Goal: Book appointment/travel/reservation

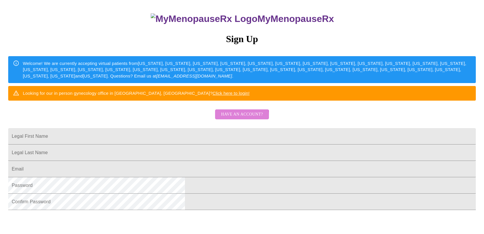
click at [233, 118] on span "Have an account?" at bounding box center [242, 114] width 42 height 7
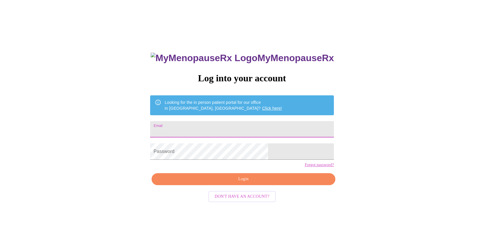
click at [232, 128] on input "Email" at bounding box center [242, 129] width 184 height 16
type input "brandymiddaugh@gmail.com"
click at [238, 195] on div "MyMenopauseRx Log into your account Looking for the in person patient portal fo…" at bounding box center [242, 160] width 196 height 234
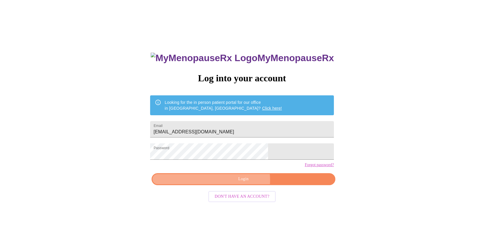
click at [238, 183] on span "Login" at bounding box center [243, 179] width 170 height 7
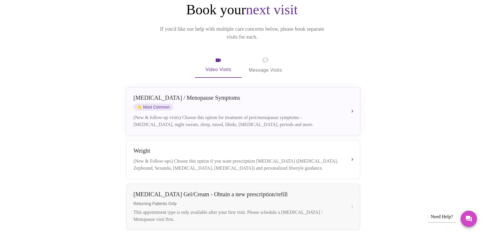
scroll to position [68, 0]
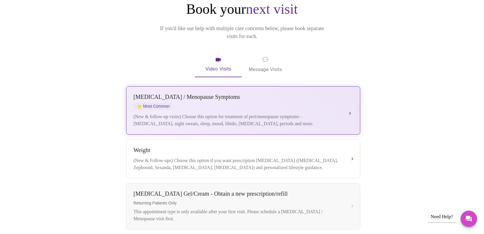
click at [244, 97] on div "[MEDICAL_DATA] / Menopause Symptoms ⭐ Most Common" at bounding box center [237, 102] width 208 height 16
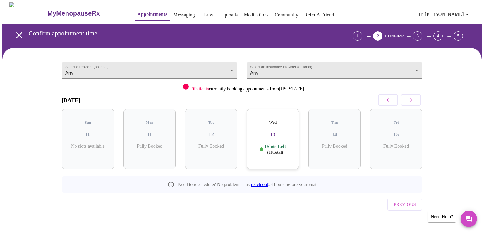
click at [275, 134] on div "Wed 13 1 Slots Left ( 10 Total)" at bounding box center [273, 139] width 52 height 61
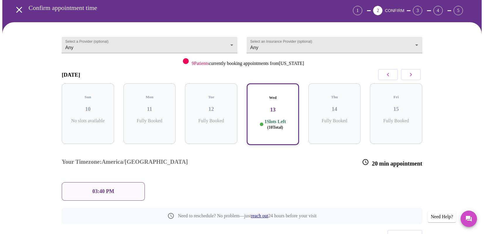
scroll to position [43, 0]
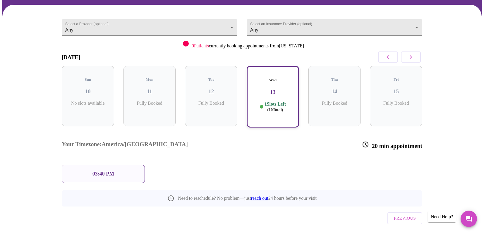
click at [217, 106] on div "Tue 12 Fully Booked" at bounding box center [211, 96] width 52 height 61
click at [93, 165] on div "03:40 PM" at bounding box center [103, 174] width 83 height 18
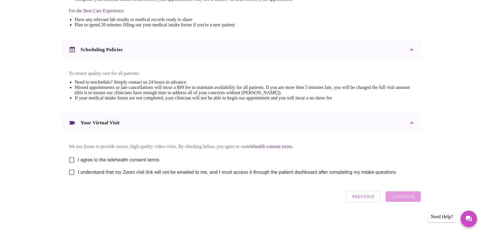
scroll to position [190, 0]
click at [81, 157] on span "I agree to the telehealth consent terms" at bounding box center [119, 160] width 82 height 7
click at [78, 155] on input "I agree to the telehealth consent terms" at bounding box center [72, 160] width 12 height 12
checkbox input "true"
click at [80, 170] on span "I understand that my Zoom visit link will not be emailed to me, and I must acce…" at bounding box center [237, 172] width 318 height 7
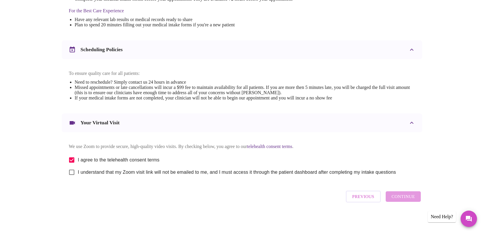
click at [78, 170] on input "I understand that my Zoom visit link will not be emailed to me, and I must acce…" at bounding box center [72, 172] width 12 height 12
checkbox input "true"
click at [403, 197] on span "Continue" at bounding box center [403, 197] width 23 height 8
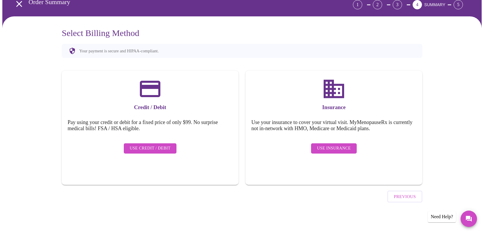
scroll to position [15, 0]
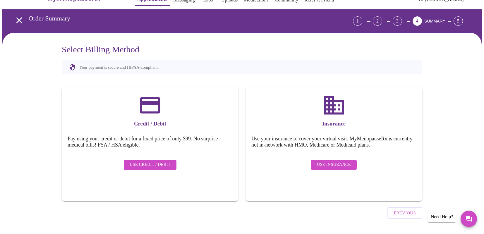
click at [335, 161] on span "Use Insurance" at bounding box center [334, 164] width 34 height 7
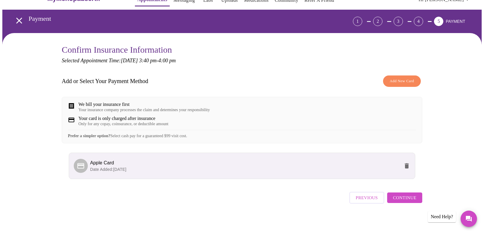
scroll to position [20, 0]
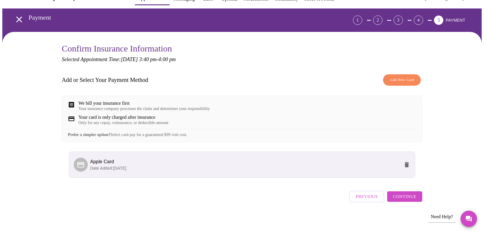
click at [403, 77] on span "Add New Card" at bounding box center [402, 80] width 24 height 7
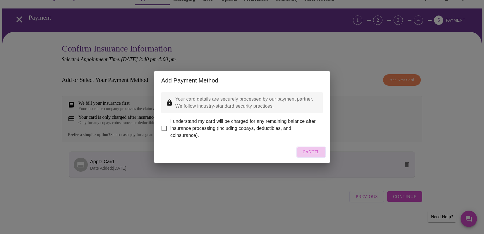
click at [308, 156] on span "Cancel" at bounding box center [311, 152] width 17 height 7
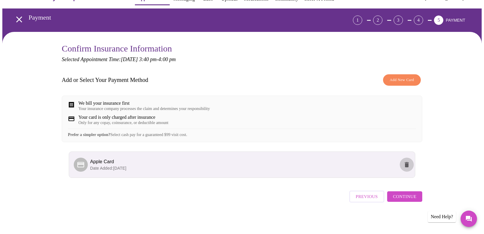
click at [407, 165] on icon "delete" at bounding box center [407, 164] width 4 height 5
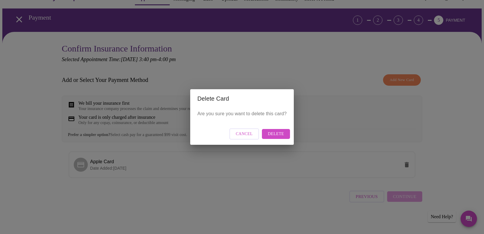
click at [279, 137] on span "Delete" at bounding box center [276, 134] width 16 height 7
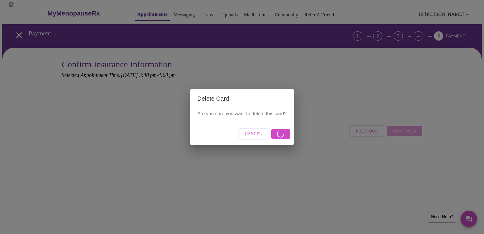
click at [277, 135] on div "Cancel" at bounding box center [241, 134] width 103 height 22
click at [255, 135] on span "Cancel" at bounding box center [253, 134] width 17 height 7
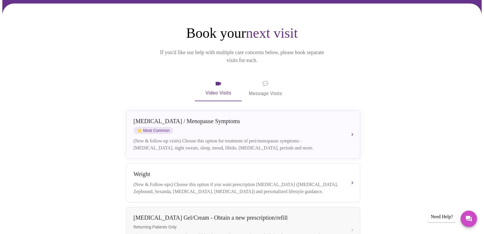
scroll to position [45, 0]
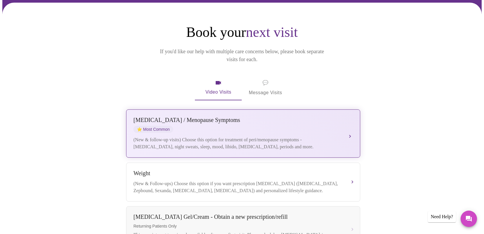
click at [236, 121] on div "[MEDICAL_DATA] / Menopause Symptoms ⭐ Most Common" at bounding box center [237, 125] width 208 height 16
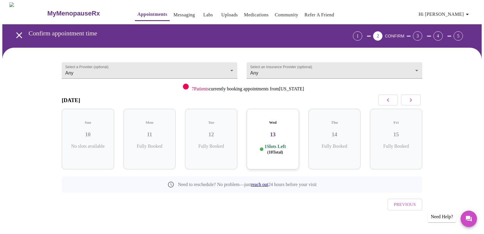
click at [281, 131] on h3 "13" at bounding box center [272, 134] width 43 height 6
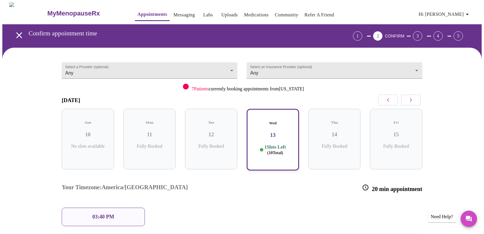
click at [126, 208] on div "03:40 PM" at bounding box center [103, 217] width 83 height 18
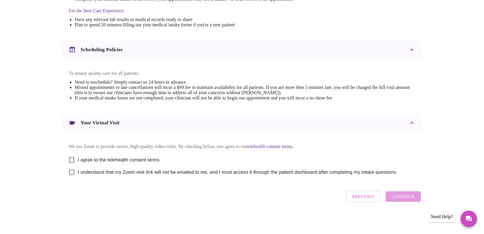
scroll to position [190, 0]
click at [71, 158] on input "I agree to the telehealth consent terms" at bounding box center [72, 160] width 12 height 12
checkbox input "true"
click at [71, 171] on input "I understand that my Zoom visit link will not be emailed to me, and I must acce…" at bounding box center [72, 172] width 12 height 12
checkbox input "true"
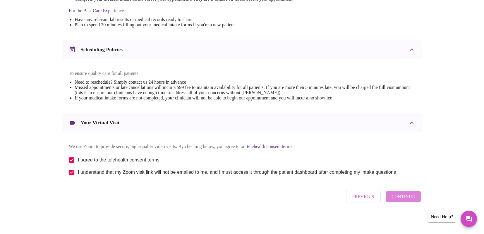
click at [407, 200] on span "Continue" at bounding box center [403, 197] width 23 height 8
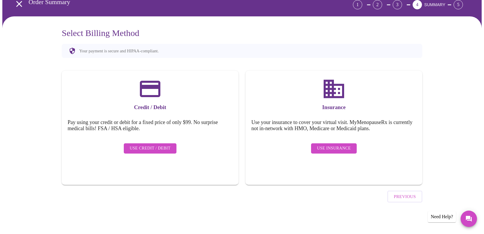
scroll to position [15, 0]
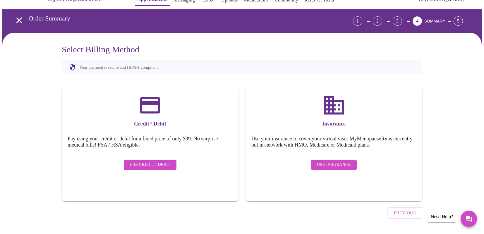
drag, startPoint x: 335, startPoint y: 160, endPoint x: 335, endPoint y: 179, distance: 18.1
click at [335, 179] on div "Insurance Use your insurance to cover your virtual visit. MyMenopauseRx is curr…" at bounding box center [334, 144] width 177 height 114
click at [336, 162] on span "Use Insurance" at bounding box center [334, 164] width 34 height 7
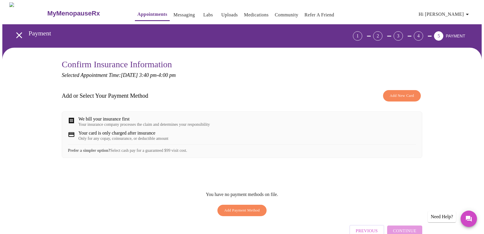
click at [244, 214] on span "Add Payment Method" at bounding box center [242, 210] width 36 height 7
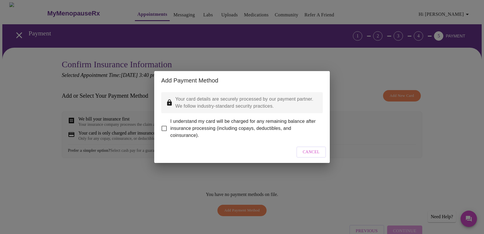
click at [228, 131] on span "I understand my card will be charged for any remaining balance after insurance …" at bounding box center [244, 128] width 148 height 21
click at [170, 131] on input "I understand my card will be charged for any remaining balance after insurance …" at bounding box center [164, 128] width 12 height 12
checkbox input "true"
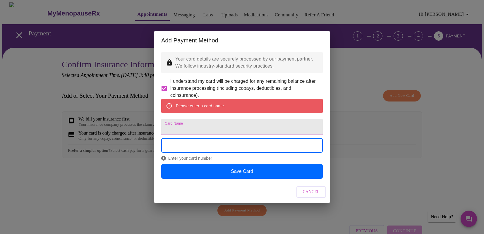
click at [221, 121] on input "Card Name" at bounding box center [242, 127] width 162 height 16
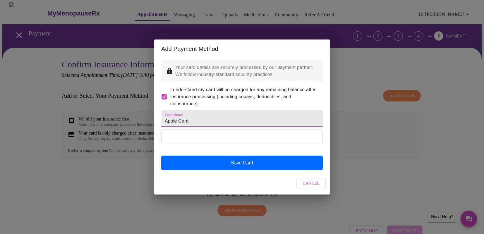
click at [204, 115] on input "Apple Card" at bounding box center [242, 118] width 162 height 16
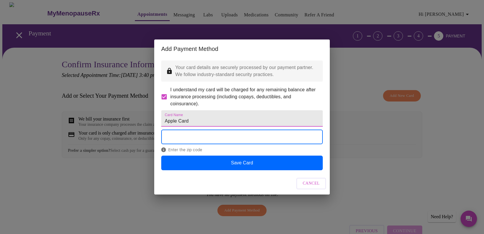
click at [222, 119] on input "Apple Card" at bounding box center [242, 118] width 162 height 16
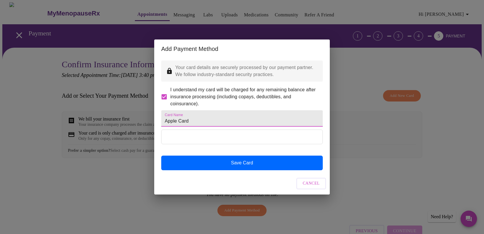
click at [222, 119] on input "Apple Card" at bounding box center [242, 118] width 162 height 16
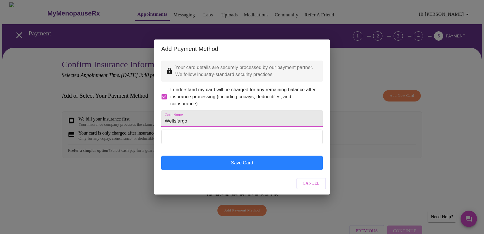
type input "Wellsfargo"
click at [256, 170] on button "Save Card" at bounding box center [242, 163] width 162 height 15
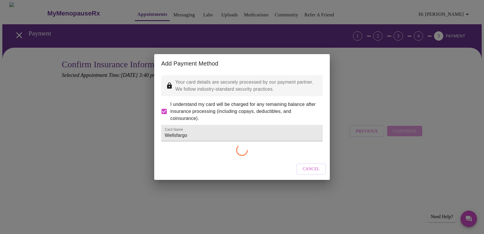
checkbox input "false"
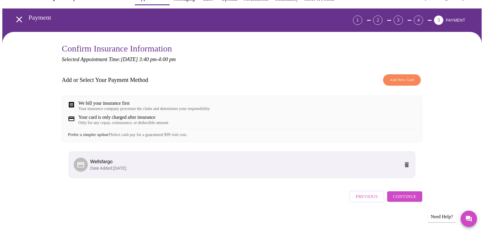
scroll to position [18, 0]
click at [407, 200] on span "Continue" at bounding box center [404, 197] width 23 height 8
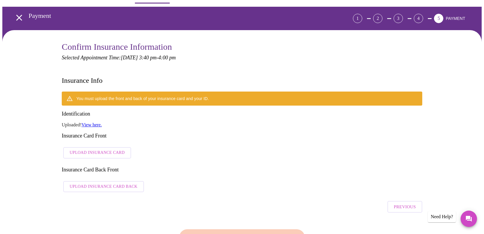
click at [99, 122] on link "View here." at bounding box center [92, 124] width 20 height 5
click at [96, 149] on span "Upload Insurance Card" at bounding box center [97, 152] width 55 height 7
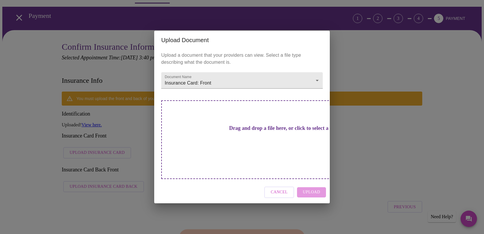
click at [244, 131] on h3 "Drag and drop a file here, or click to select a file" at bounding box center [283, 128] width 162 height 6
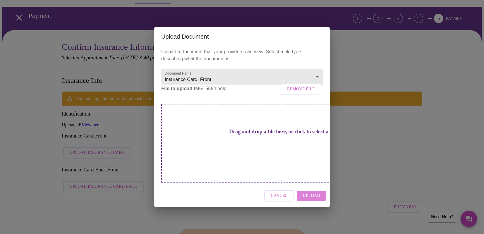
click at [301, 191] on button "Upload" at bounding box center [311, 196] width 29 height 10
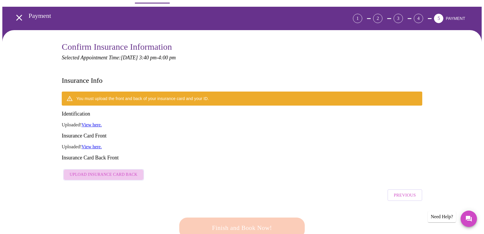
click at [110, 171] on span "Upload Insurance Card Back" at bounding box center [104, 174] width 68 height 7
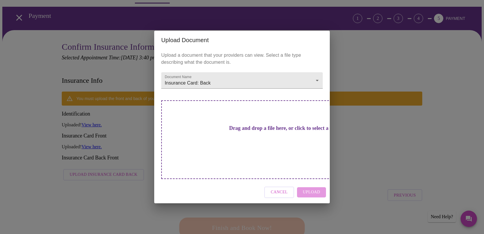
click at [263, 131] on h3 "Drag and drop a file here, or click to select a file" at bounding box center [283, 128] width 162 height 6
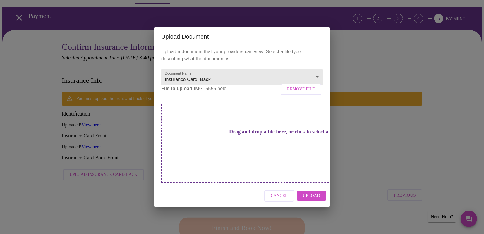
click at [310, 192] on span "Upload" at bounding box center [311, 195] width 17 height 7
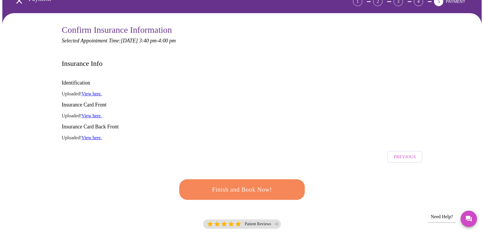
scroll to position [33, 0]
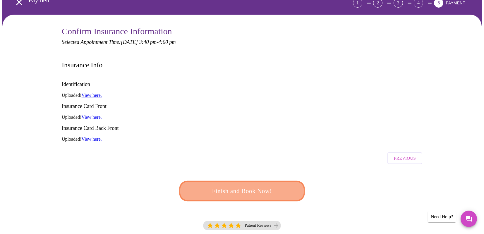
click at [251, 186] on span "Finish and Book Now!" at bounding box center [242, 191] width 108 height 11
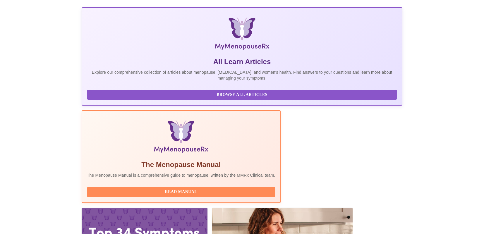
scroll to position [86, 0]
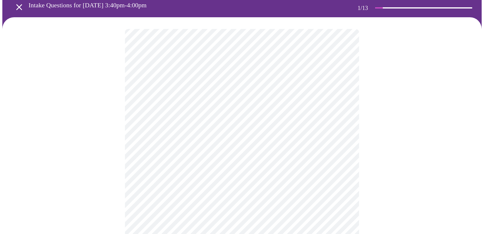
scroll to position [28, 0]
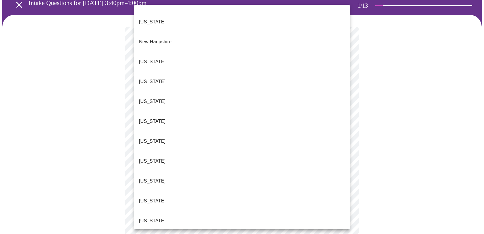
scroll to position [541, 0]
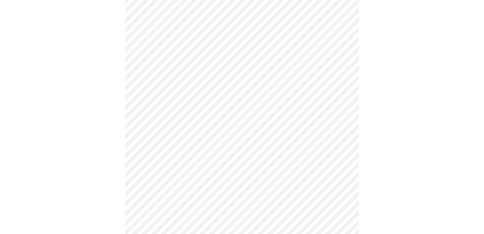
scroll to position [99, 0]
click at [220, 73] on body "MyMenopauseRx Appointments Messaging Labs Uploads Medications Community Refer a…" at bounding box center [241, 170] width 479 height 535
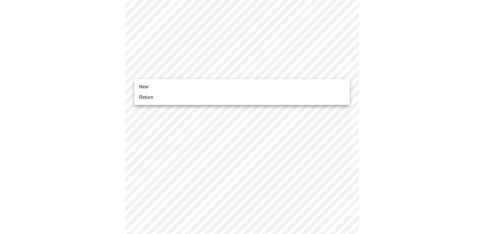
click at [213, 86] on li "New" at bounding box center [241, 87] width 215 height 11
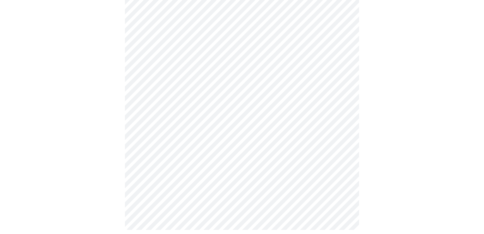
scroll to position [292, 0]
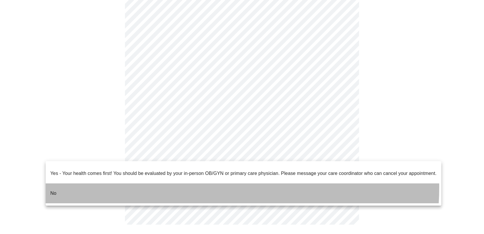
click at [181, 184] on li "No" at bounding box center [244, 194] width 396 height 20
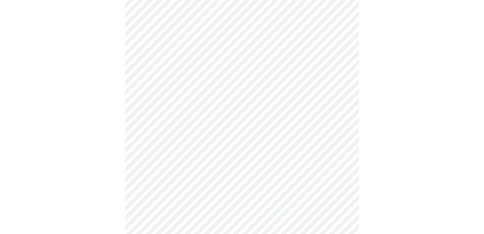
scroll to position [62, 0]
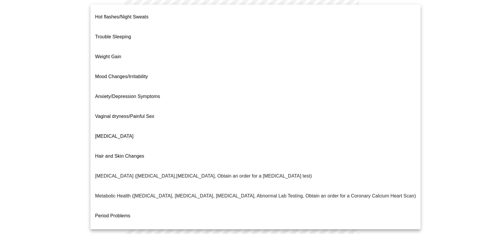
click at [254, 58] on body "MyMenopauseRx Appointments Messaging Labs Uploads Medications Community Refer a…" at bounding box center [241, 117] width 479 height 352
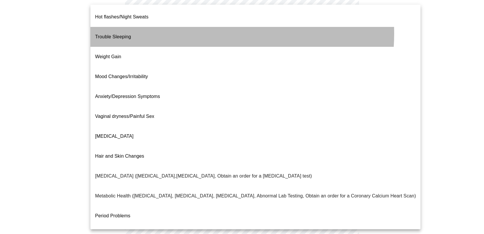
click at [187, 29] on li "Trouble Sleeping" at bounding box center [255, 37] width 330 height 20
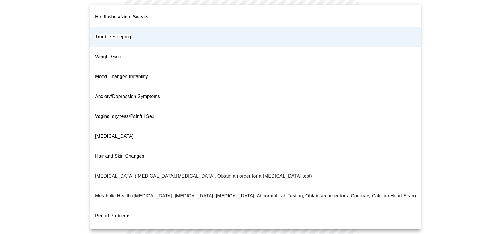
click at [200, 61] on body "MyMenopauseRx Appointments Messaging Labs Uploads Medications Community Refer a…" at bounding box center [241, 115] width 479 height 348
click at [192, 87] on li "Anxiety/Depression Symptoms" at bounding box center [255, 97] width 330 height 20
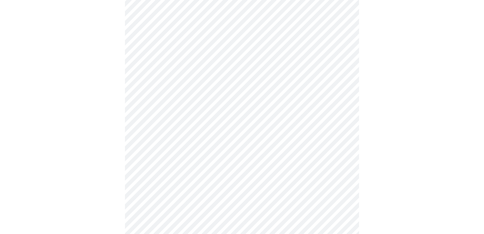
scroll to position [100, 0]
click at [202, 79] on body "MyMenopauseRx Appointments Messaging Labs Uploads Medications Community Refer a…" at bounding box center [241, 77] width 479 height 348
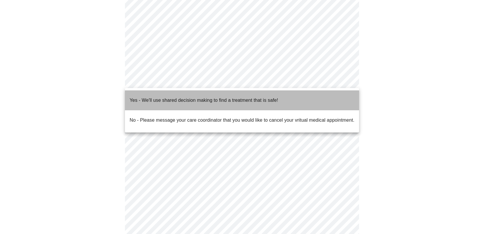
click at [202, 99] on p "Yes - We'll use shared decision making to find a treatment that is safe!" at bounding box center [204, 100] width 148 height 7
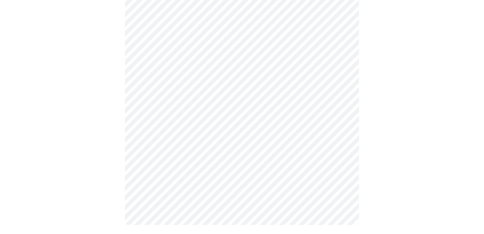
scroll to position [98, 0]
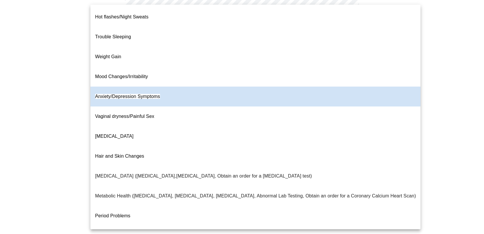
click at [179, 18] on body "MyMenopauseRx Appointments Messaging Labs Uploads Medications Community Refer a…" at bounding box center [241, 71] width 479 height 332
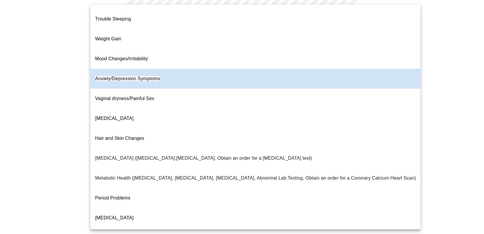
scroll to position [18, 0]
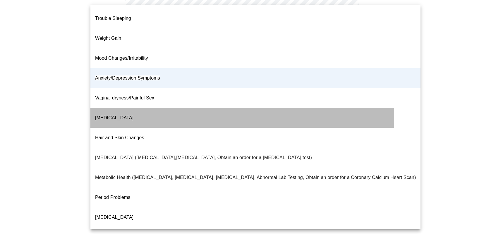
click at [170, 108] on li "[MEDICAL_DATA]" at bounding box center [255, 118] width 330 height 20
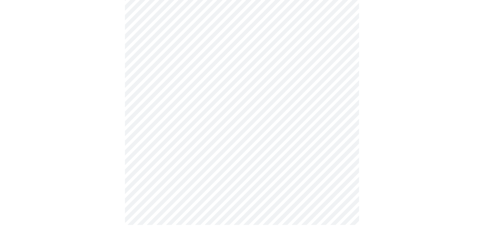
click at [335, 31] on body "MyMenopauseRx Appointments Messaging Labs Uploads Medications Community Refer a…" at bounding box center [241, 71] width 479 height 332
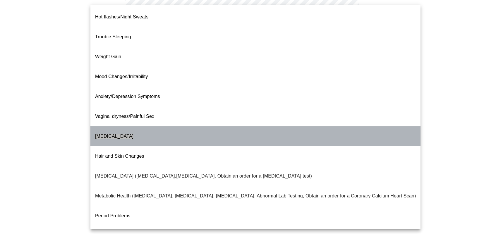
click at [295, 126] on li "[MEDICAL_DATA]" at bounding box center [255, 136] width 330 height 20
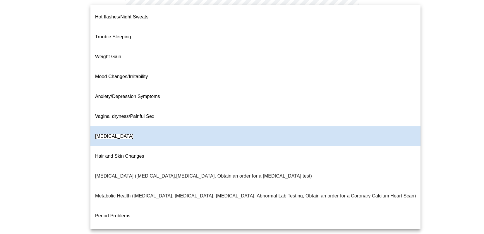
click at [299, 31] on body "MyMenopauseRx Appointments Messaging Labs Uploads Medications Community Refer a…" at bounding box center [241, 71] width 479 height 332
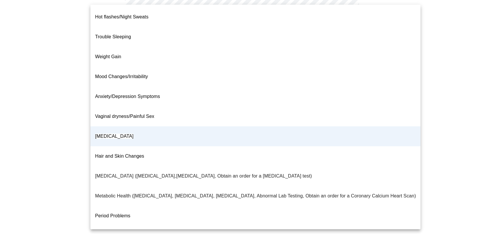
click at [244, 126] on li "[MEDICAL_DATA]" at bounding box center [255, 136] width 330 height 20
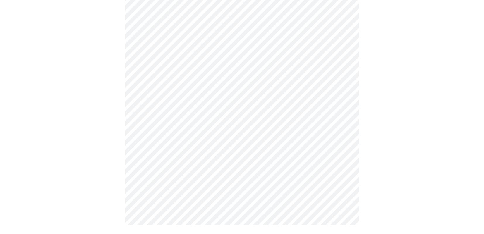
click at [361, 160] on div at bounding box center [241, 91] width 479 height 292
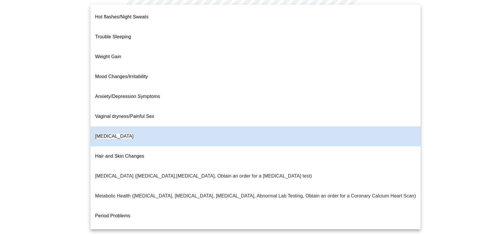
click at [325, 26] on body "MyMenopauseRx Appointments Messaging Labs Uploads Medications Community Refer a…" at bounding box center [241, 71] width 479 height 332
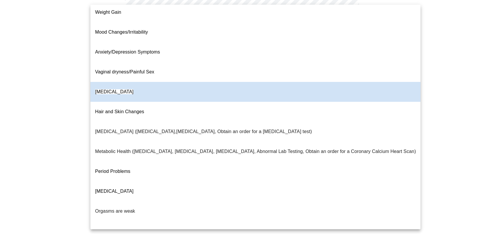
scroll to position [0, 0]
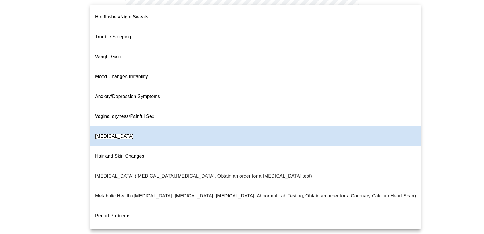
click at [449, 91] on div at bounding box center [242, 117] width 484 height 234
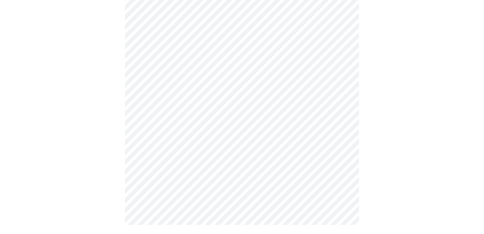
click at [376, 160] on div at bounding box center [241, 91] width 479 height 292
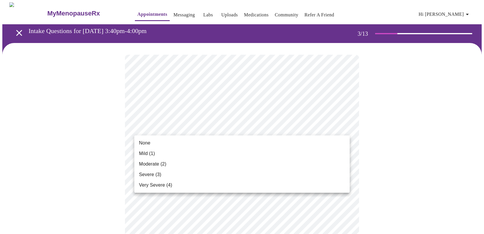
click at [233, 174] on li "Severe (3)" at bounding box center [241, 174] width 215 height 11
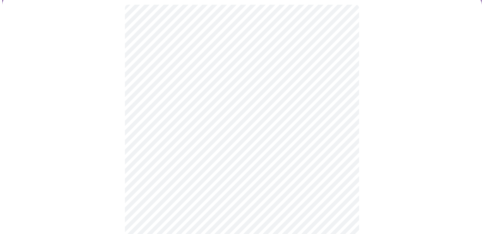
scroll to position [54, 0]
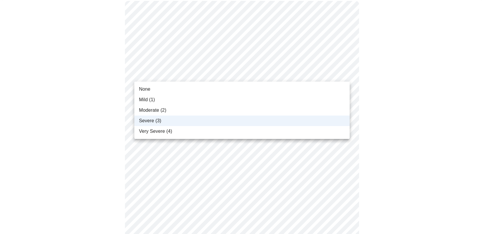
click at [213, 112] on li "Moderate (2)" at bounding box center [241, 110] width 215 height 11
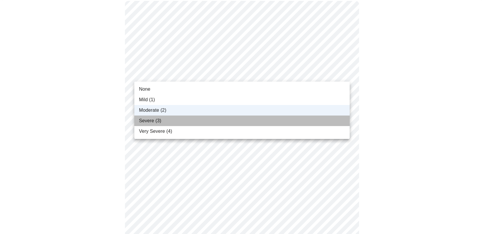
click at [209, 120] on li "Severe (3)" at bounding box center [241, 121] width 215 height 11
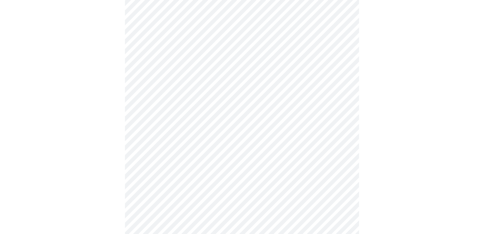
scroll to position [84, 0]
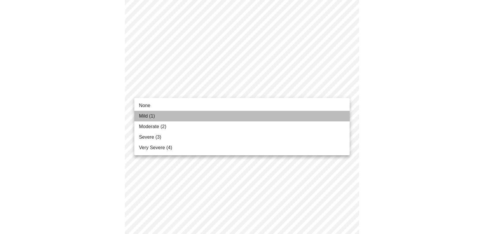
click at [210, 120] on li "Mild (1)" at bounding box center [241, 116] width 215 height 11
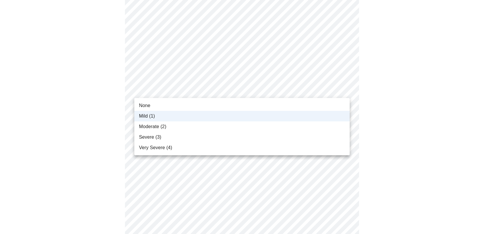
click at [205, 104] on li "None" at bounding box center [241, 105] width 215 height 11
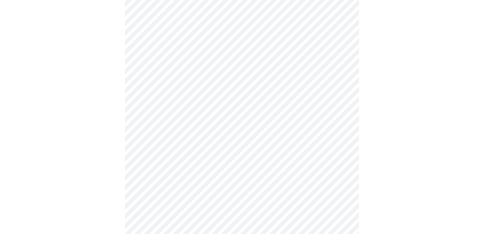
scroll to position [123, 0]
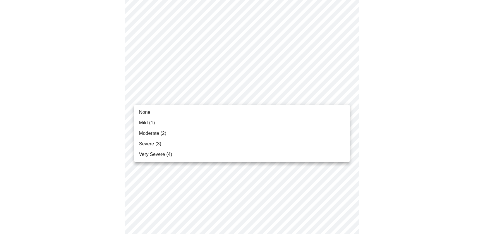
click at [197, 155] on li "Very Severe (4)" at bounding box center [241, 154] width 215 height 11
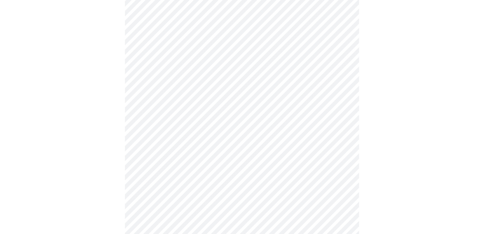
scroll to position [152, 0]
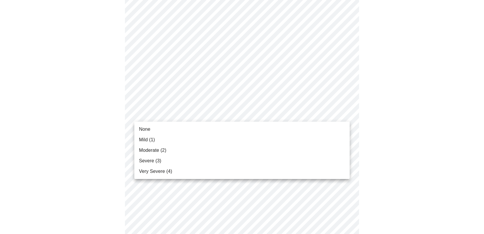
click at [201, 109] on body "MyMenopauseRx Appointments Messaging Labs Uploads Medications Community Refer a…" at bounding box center [241, 227] width 479 height 754
click at [194, 175] on li "Very Severe (4)" at bounding box center [241, 171] width 215 height 11
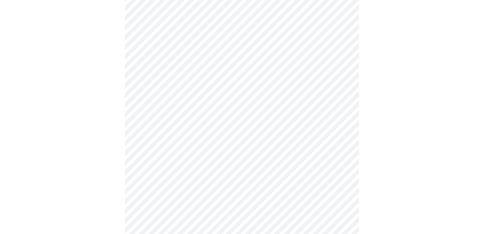
scroll to position [206, 0]
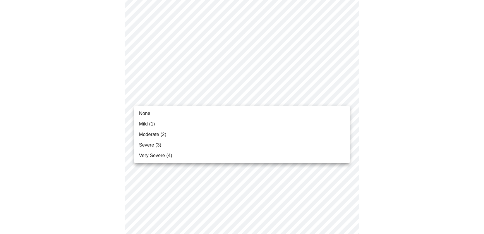
click at [194, 96] on body "MyMenopauseRx Appointments Messaging Labs Uploads Medications Community Refer a…" at bounding box center [241, 169] width 479 height 746
click at [191, 154] on li "Very Severe (4)" at bounding box center [241, 155] width 215 height 11
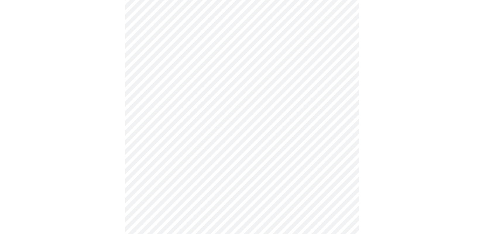
scroll to position [264, 0]
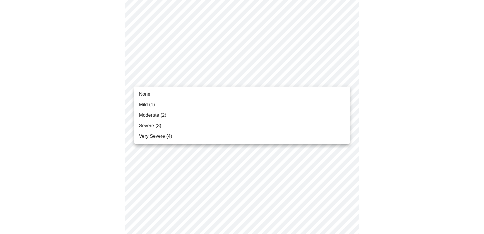
click at [202, 75] on body "MyMenopauseRx Appointments Messaging Labs Uploads Medications Community Refer a…" at bounding box center [241, 108] width 479 height 738
click at [202, 139] on li "Very Severe (4)" at bounding box center [241, 136] width 215 height 11
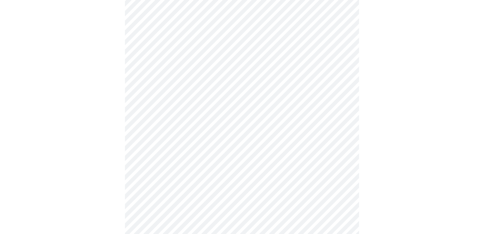
scroll to position [315, 0]
click at [205, 76] on body "MyMenopauseRx Appointments Messaging Labs Uploads Medications Community Refer a…" at bounding box center [241, 51] width 479 height 729
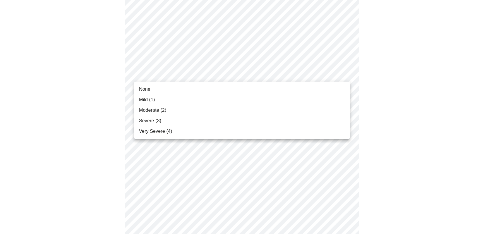
click at [199, 130] on li "Very Severe (4)" at bounding box center [241, 131] width 215 height 11
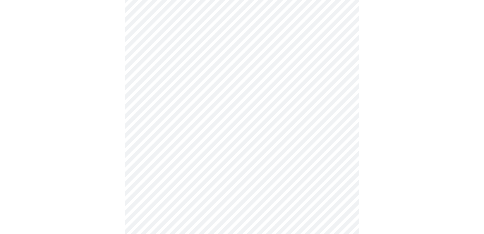
scroll to position [362, 0]
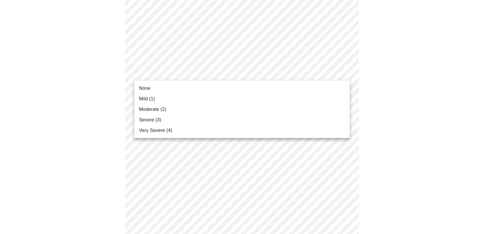
click at [198, 73] on body "MyMenopauseRx Appointments Messaging Labs Uploads Medications Community Refer a…" at bounding box center [241, 0] width 479 height 721
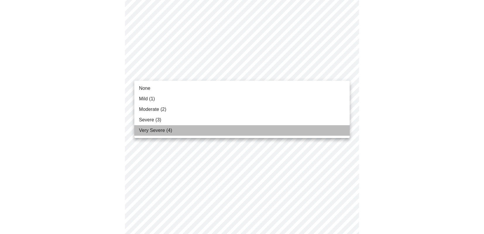
click at [196, 133] on li "Very Severe (4)" at bounding box center [241, 130] width 215 height 11
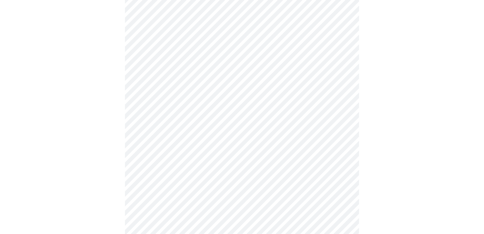
scroll to position [415, 0]
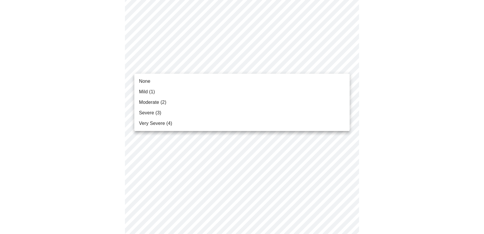
click at [191, 94] on li "Mild (1)" at bounding box center [241, 92] width 215 height 11
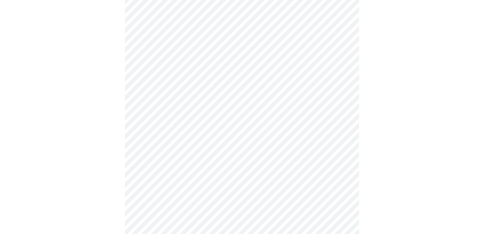
scroll to position [452, 0]
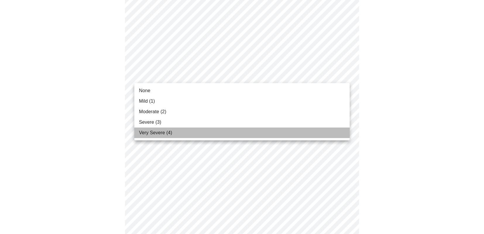
click at [187, 132] on li "Very Severe (4)" at bounding box center [241, 133] width 215 height 11
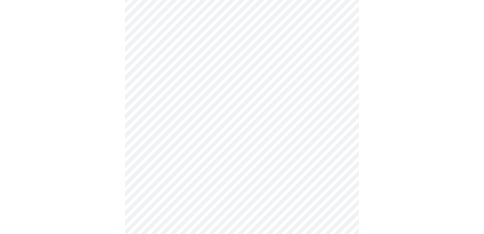
scroll to position [462, 0]
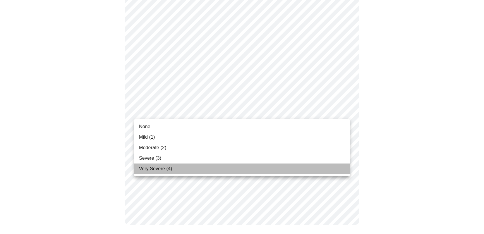
click at [181, 169] on li "Very Severe (4)" at bounding box center [241, 169] width 215 height 11
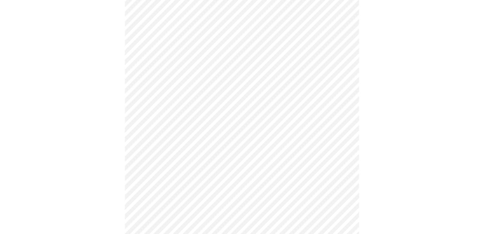
scroll to position [221, 0]
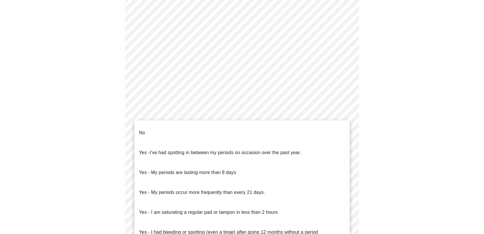
click at [241, 118] on body "MyMenopauseRx Appointments Messaging Labs Uploads Medications Community Refer a…" at bounding box center [241, 59] width 479 height 554
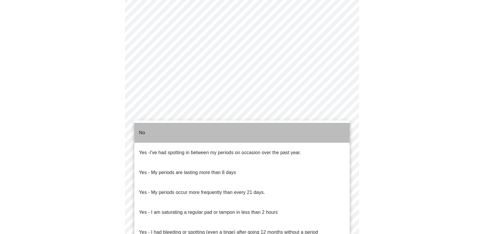
click at [236, 133] on li "No" at bounding box center [241, 133] width 215 height 20
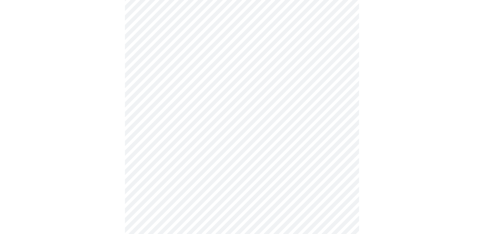
scroll to position [280, 0]
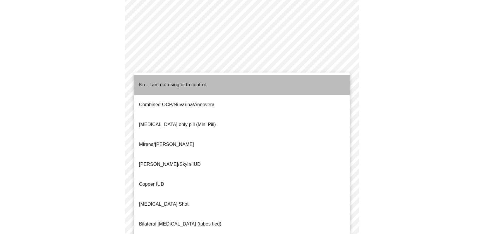
click at [233, 85] on li "No - I am not using birth control." at bounding box center [241, 85] width 215 height 20
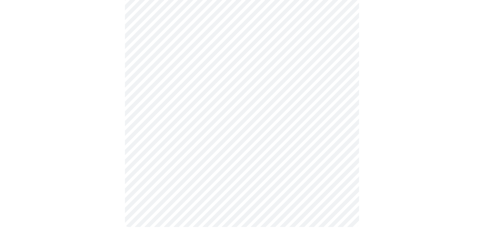
scroll to position [313, 0]
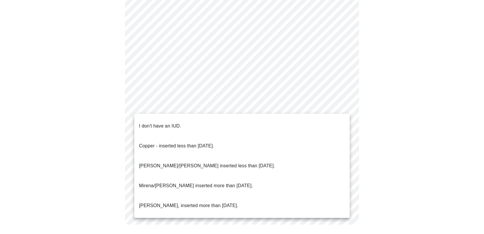
click at [226, 115] on ul "I don't have an IUD. Copper - inserted less than [DATE]. [PERSON_NAME]/[PERSON_…" at bounding box center [241, 166] width 215 height 104
click at [226, 117] on li "I don't have an IUD." at bounding box center [241, 126] width 215 height 20
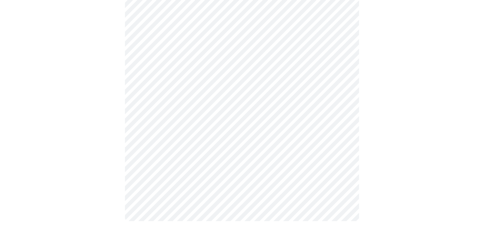
scroll to position [309, 0]
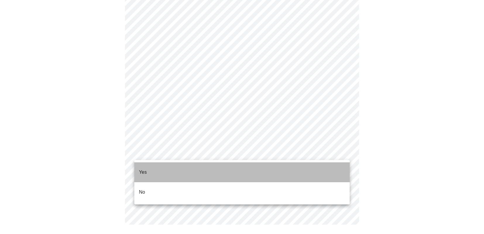
click at [207, 169] on li "Yes" at bounding box center [241, 172] width 215 height 20
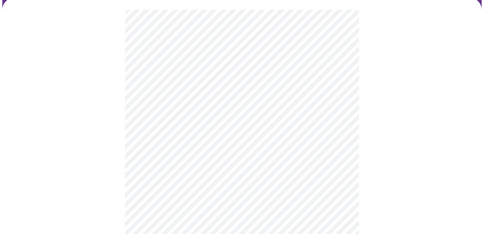
scroll to position [47, 0]
click at [241, 104] on body "MyMenopauseRx Appointments Messaging Labs Uploads Medications Community Refer a…" at bounding box center [241, 165] width 479 height 420
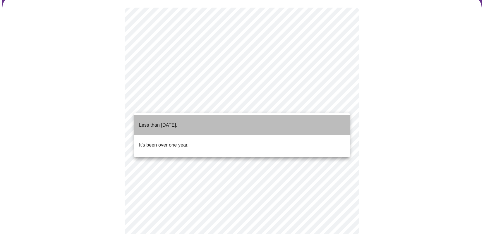
click at [225, 123] on li "Less than [DATE]." at bounding box center [241, 125] width 215 height 20
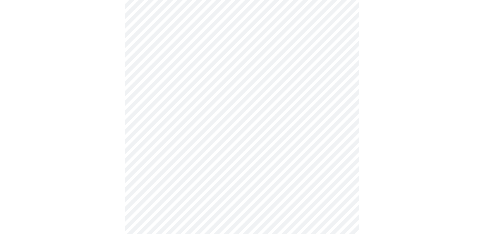
scroll to position [111, 0]
click at [382, 116] on div at bounding box center [241, 120] width 479 height 376
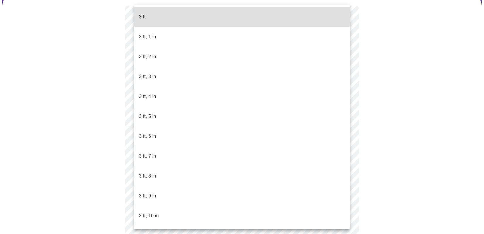
click at [228, 123] on body "MyMenopauseRx Appointments Messaging Labs Uploads Medications Community Refer a…" at bounding box center [241, 109] width 479 height 313
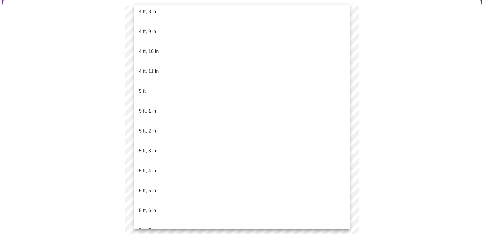
scroll to position [368, 0]
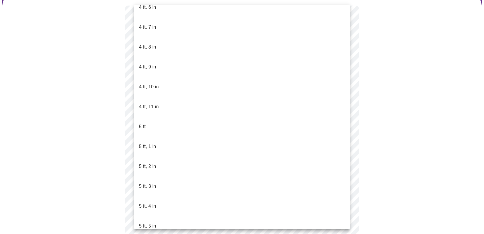
click at [191, 176] on li "5 ft, 3 in" at bounding box center [241, 186] width 215 height 20
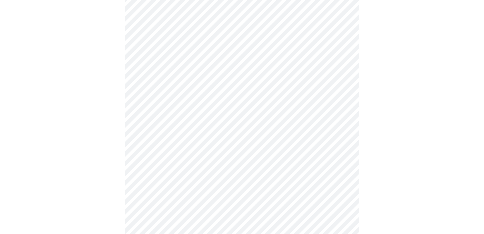
scroll to position [1587, 0]
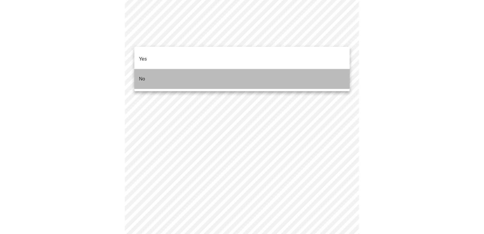
click at [168, 69] on li "No" at bounding box center [241, 79] width 215 height 20
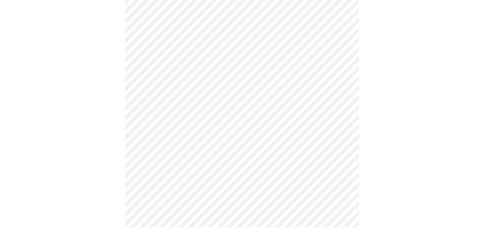
scroll to position [337, 0]
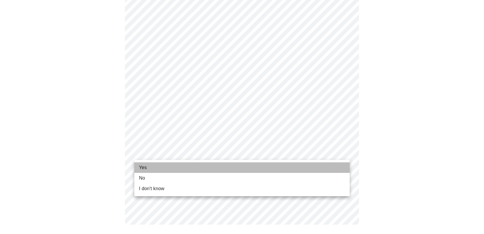
click at [241, 165] on li "Yes" at bounding box center [241, 167] width 215 height 11
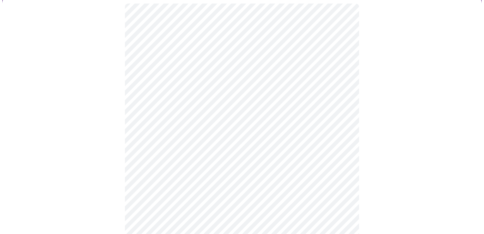
scroll to position [52, 0]
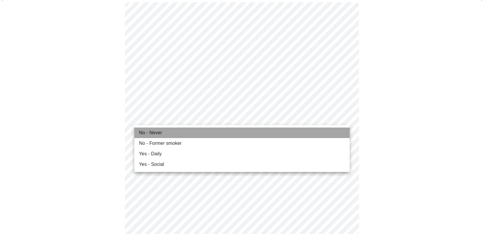
click at [207, 133] on li "No - Never" at bounding box center [241, 133] width 215 height 11
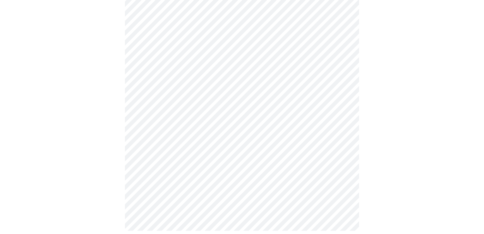
scroll to position [532, 0]
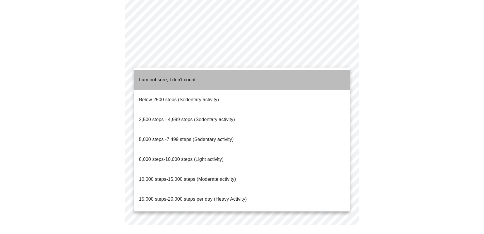
click at [208, 73] on li "I am not sure, I don't count" at bounding box center [241, 80] width 215 height 20
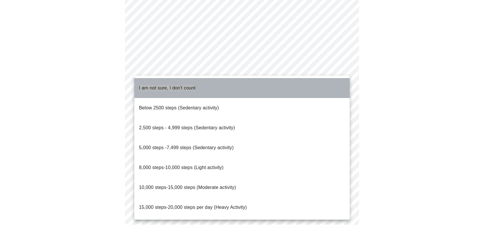
click at [205, 90] on li "I am not sure, I don't count" at bounding box center [241, 88] width 215 height 20
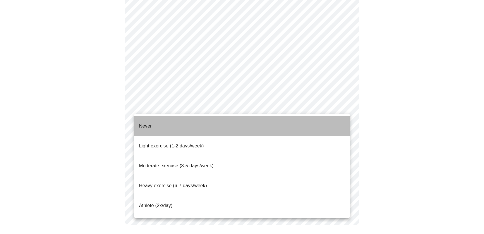
click at [204, 124] on li "Never" at bounding box center [241, 126] width 215 height 20
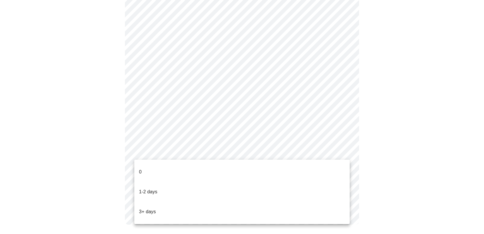
click at [198, 164] on li "0" at bounding box center [241, 172] width 215 height 20
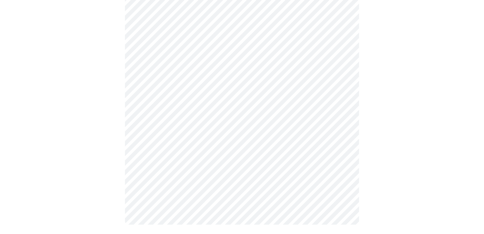
scroll to position [0, 0]
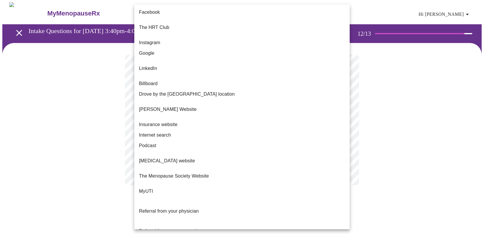
click at [307, 127] on body "MyMenopauseRx Appointments Messaging Labs Uploads Medications Community Refer a…" at bounding box center [241, 99] width 479 height 195
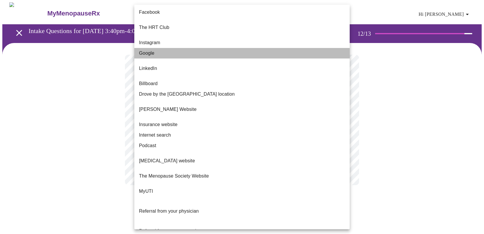
click at [279, 48] on li "Google" at bounding box center [241, 53] width 215 height 11
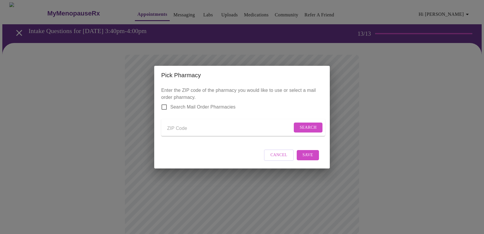
click at [181, 135] on p "Enter the ZIP code of the pharmacy you would like to use or select a mail order…" at bounding box center [242, 114] width 162 height 54
click at [181, 131] on input "Send a message to your care team" at bounding box center [229, 128] width 125 height 9
type input "75093"
click at [314, 126] on button "Search" at bounding box center [308, 128] width 29 height 10
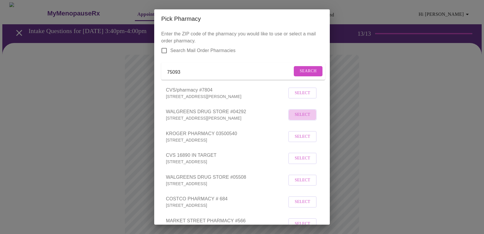
click at [298, 119] on span "Select" at bounding box center [303, 114] width 16 height 7
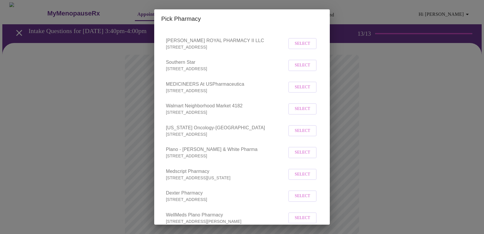
scroll to position [418, 0]
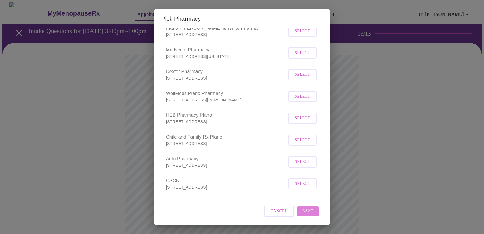
click at [310, 212] on span "Save" at bounding box center [308, 211] width 11 height 7
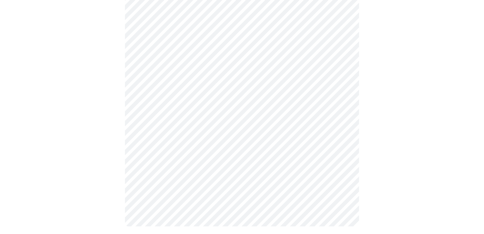
scroll to position [206, 0]
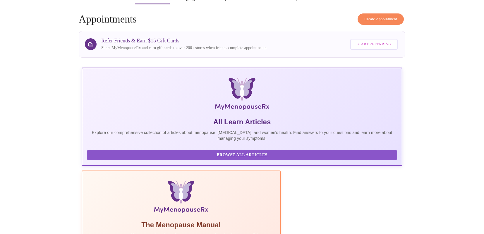
scroll to position [9, 0]
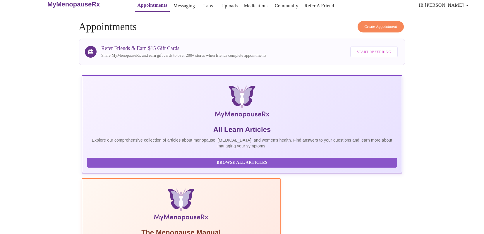
click at [128, 137] on p "Explore our comprehensive collection of articles about menopause, [MEDICAL_DATA…" at bounding box center [242, 143] width 310 height 12
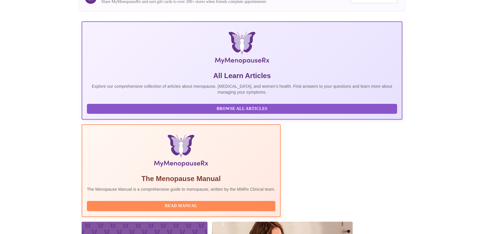
scroll to position [86, 0]
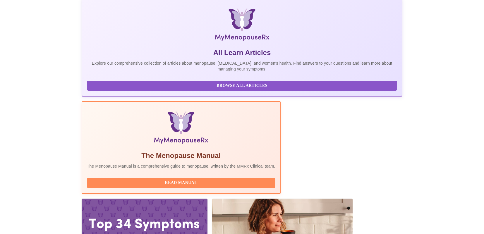
drag, startPoint x: 291, startPoint y: 141, endPoint x: 154, endPoint y: 140, distance: 137.6
drag, startPoint x: 294, startPoint y: 144, endPoint x: 111, endPoint y: 144, distance: 182.9
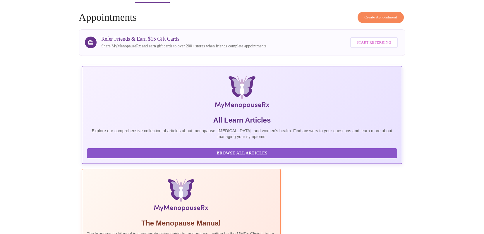
scroll to position [0, 0]
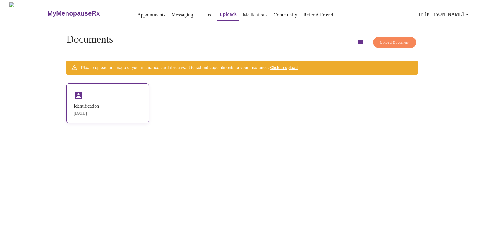
click at [98, 104] on div "Identification" at bounding box center [86, 106] width 25 height 5
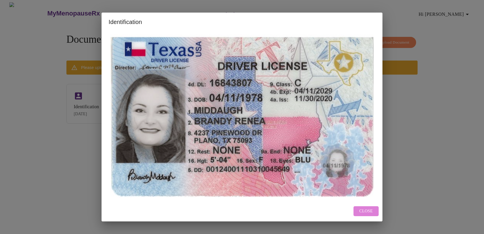
click at [362, 210] on span "Close" at bounding box center [365, 211] width 13 height 7
